Goal: Find specific page/section: Find specific page/section

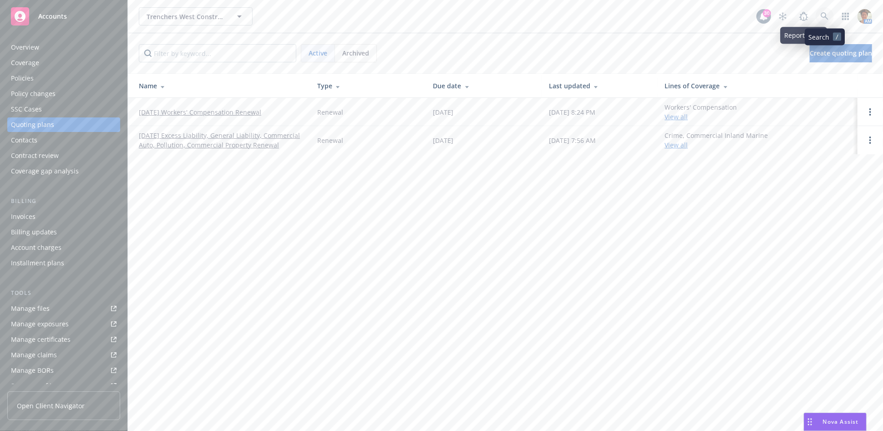
click at [817, 15] on link at bounding box center [825, 16] width 18 height 18
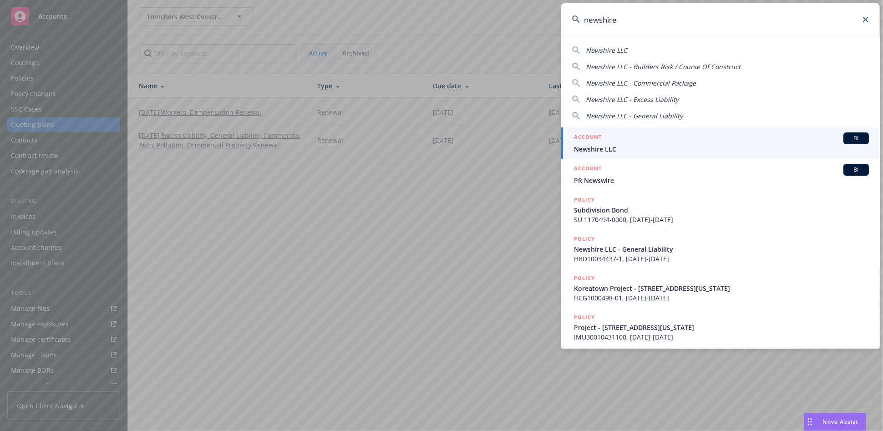
type input "newshire"
click at [634, 143] on div "ACCOUNT BI" at bounding box center [721, 139] width 295 height 12
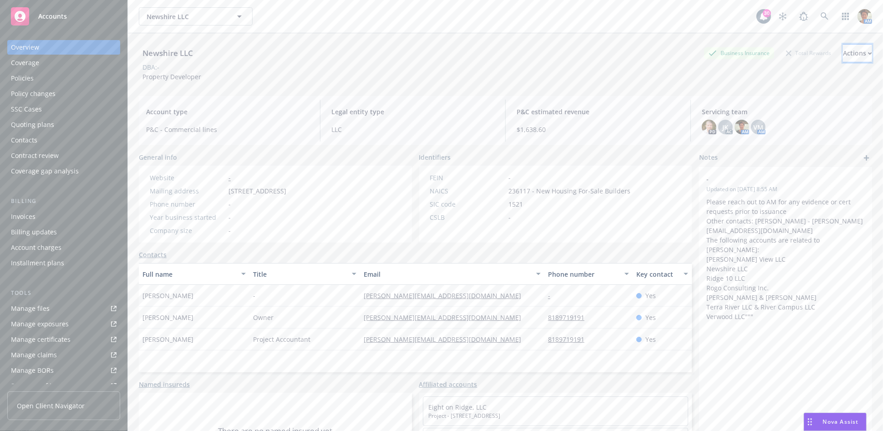
click at [868, 52] on icon "button" at bounding box center [870, 53] width 4 height 3
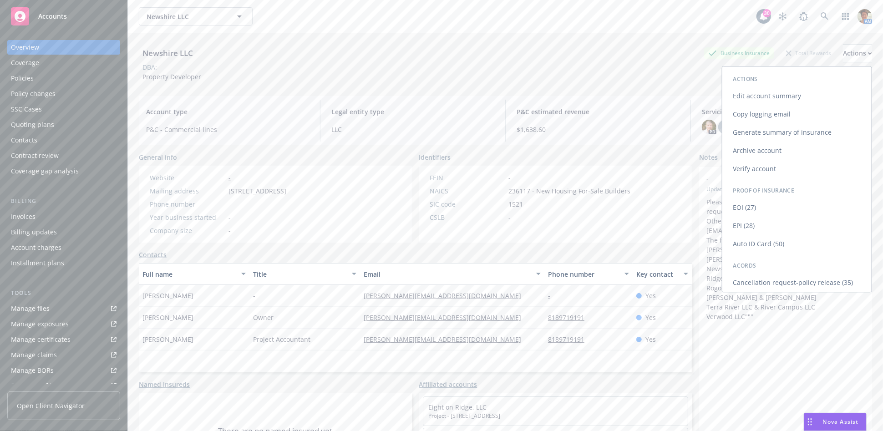
click at [771, 117] on link "Copy logging email" at bounding box center [797, 114] width 149 height 18
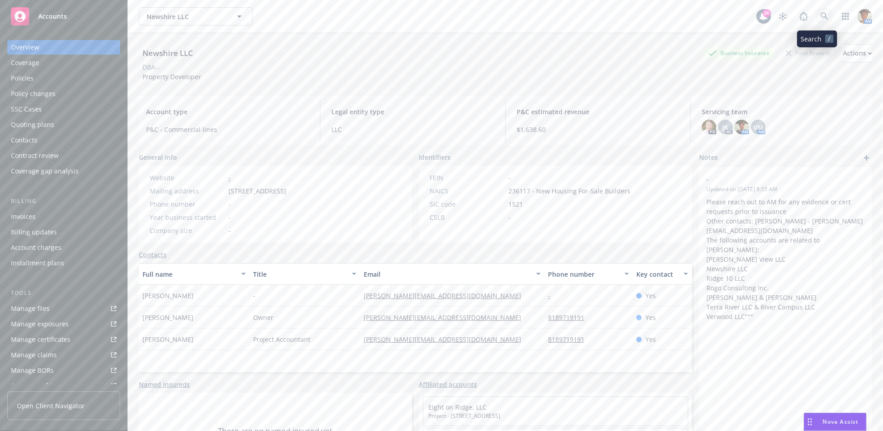
click at [821, 20] on icon at bounding box center [825, 16] width 8 height 8
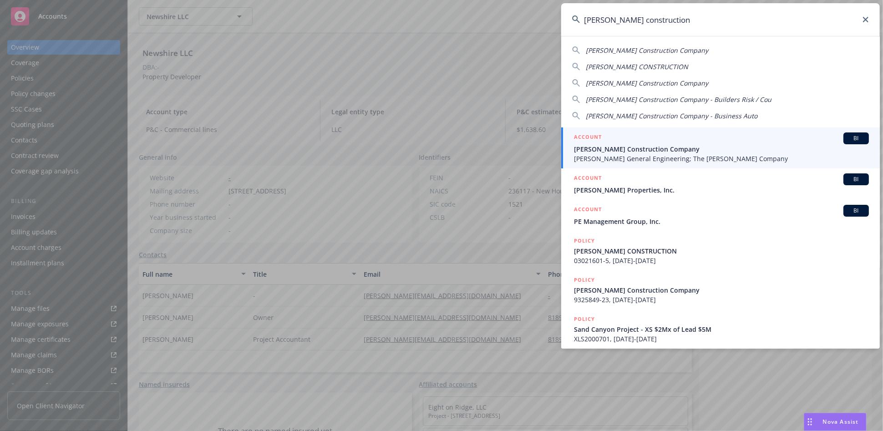
type input "[PERSON_NAME] construction"
click at [645, 149] on span "[PERSON_NAME] Construction Company" at bounding box center [721, 149] width 295 height 10
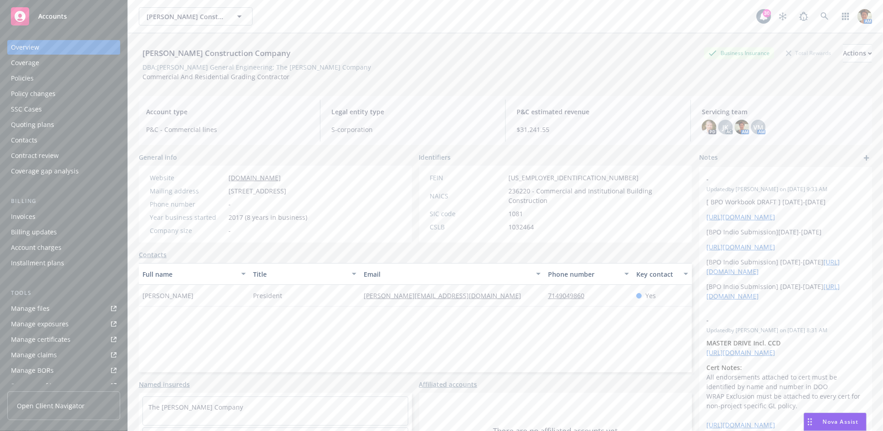
click at [20, 76] on div "Policies" at bounding box center [22, 78] width 23 height 15
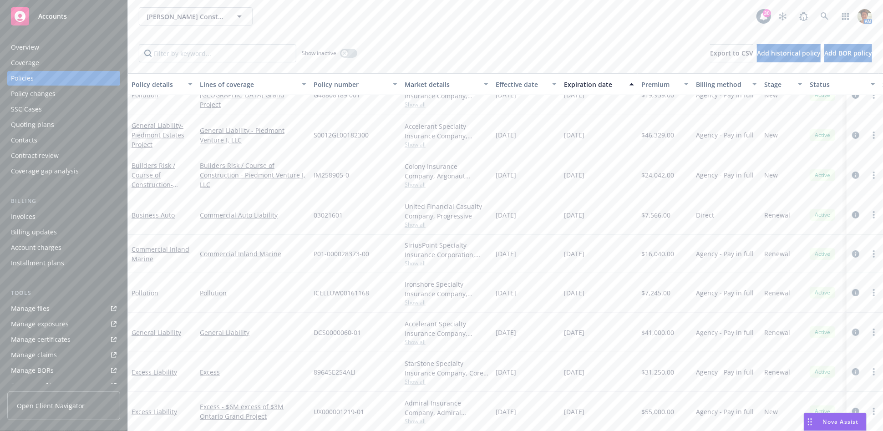
scroll to position [66, 0]
click at [826, 16] on icon at bounding box center [825, 16] width 8 height 8
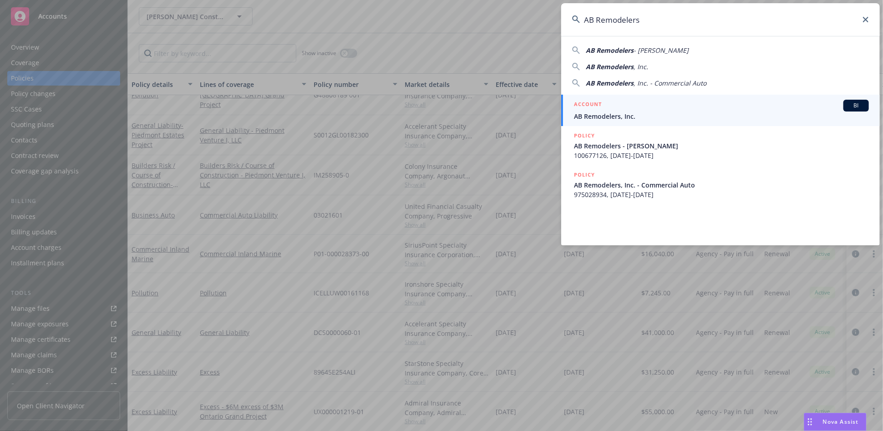
type input "AB Remodelers"
click at [631, 114] on span "AB Remodelers, Inc." at bounding box center [721, 117] width 295 height 10
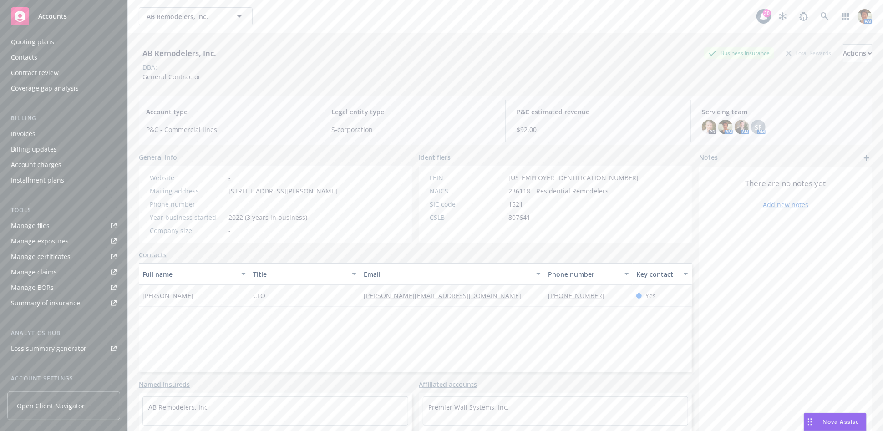
scroll to position [161, 0]
click at [26, 321] on div "Service team" at bounding box center [30, 316] width 39 height 15
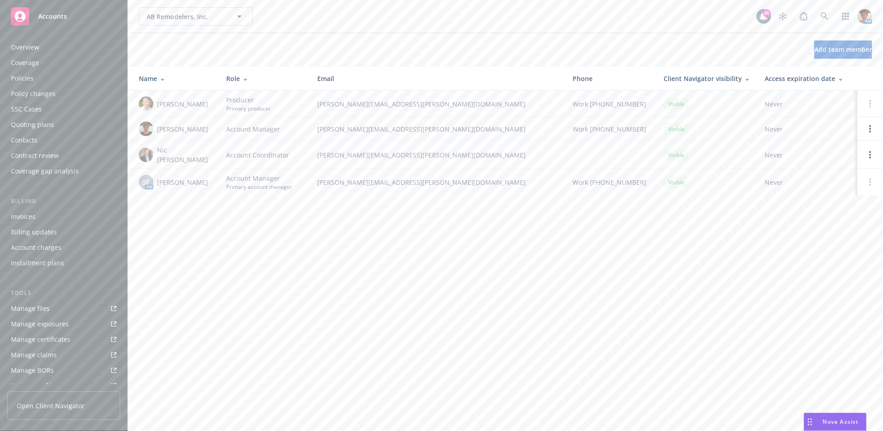
click at [19, 121] on div "Quoting plans" at bounding box center [32, 124] width 43 height 15
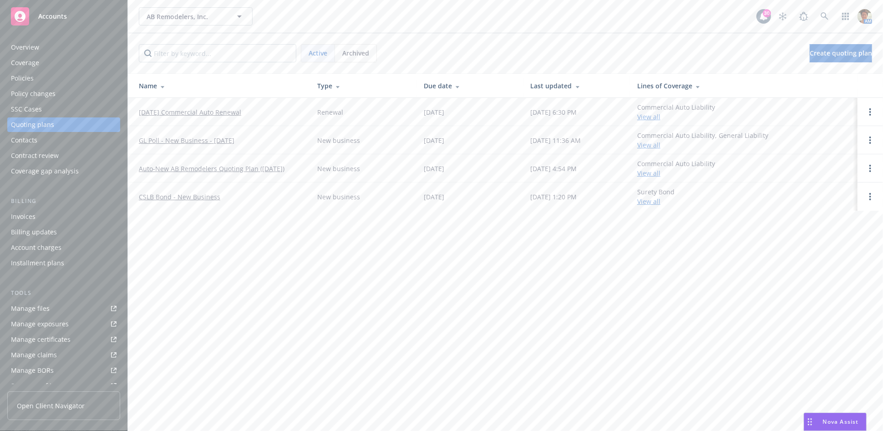
click at [27, 80] on div "Policies" at bounding box center [22, 78] width 23 height 15
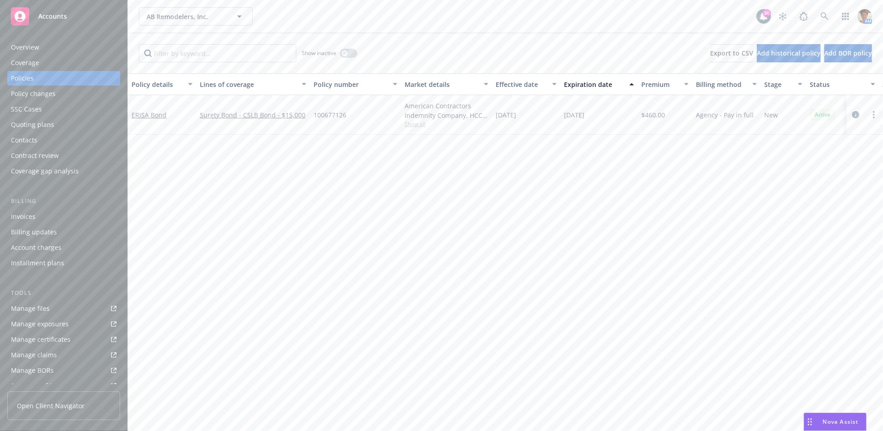
click at [36, 47] on div "Overview" at bounding box center [25, 47] width 28 height 15
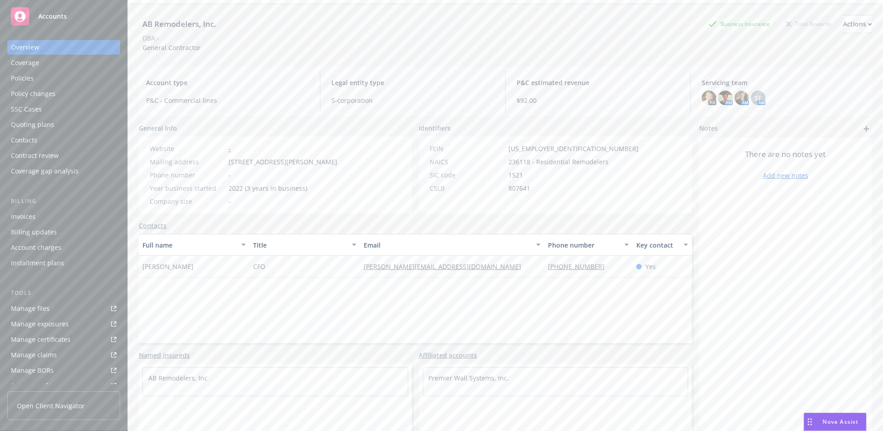
scroll to position [44, 0]
